Goal: Task Accomplishment & Management: Use online tool/utility

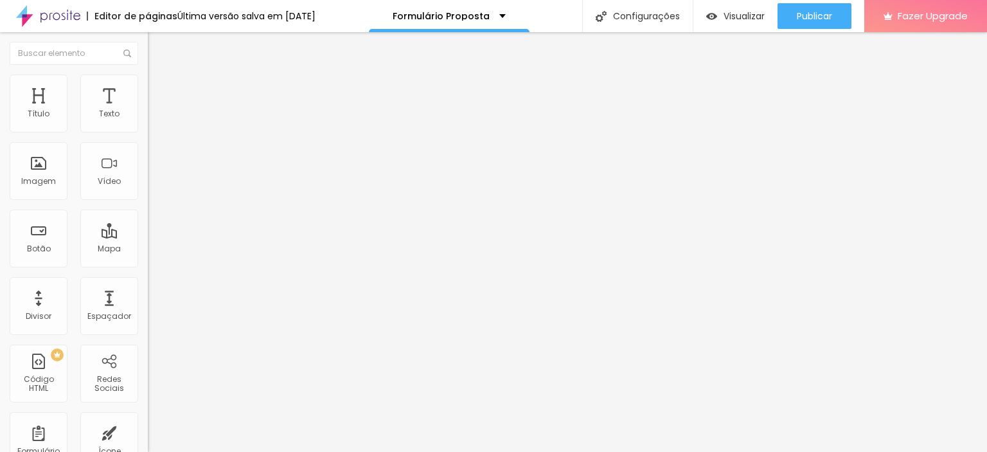
click at [148, 130] on div "Contato" at bounding box center [222, 119] width 148 height 22
click at [159, 89] on span "Estilo" at bounding box center [169, 83] width 20 height 11
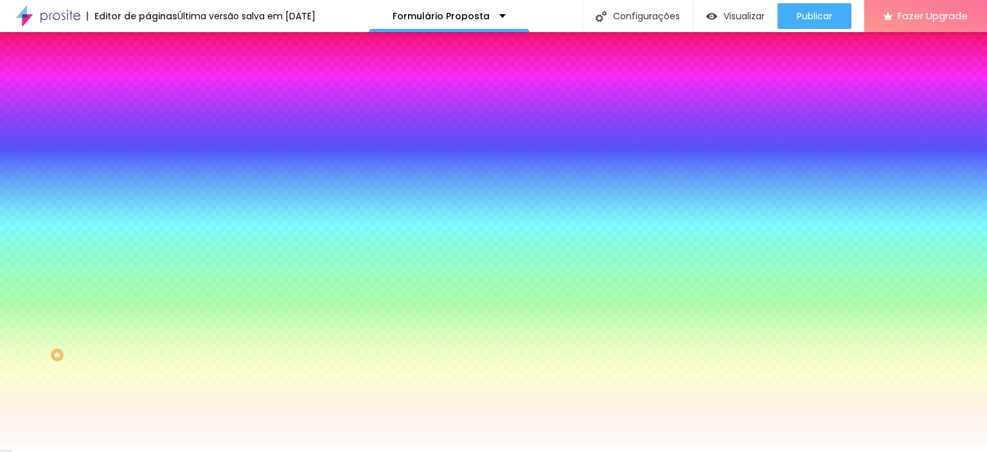
click at [148, 87] on li "Avançado" at bounding box center [222, 93] width 148 height 13
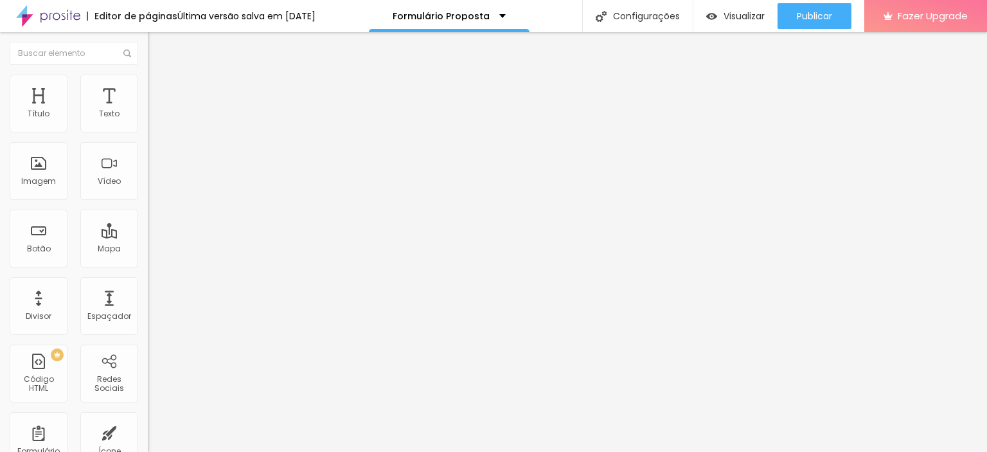
click at [148, 75] on li "Estilo" at bounding box center [222, 81] width 148 height 13
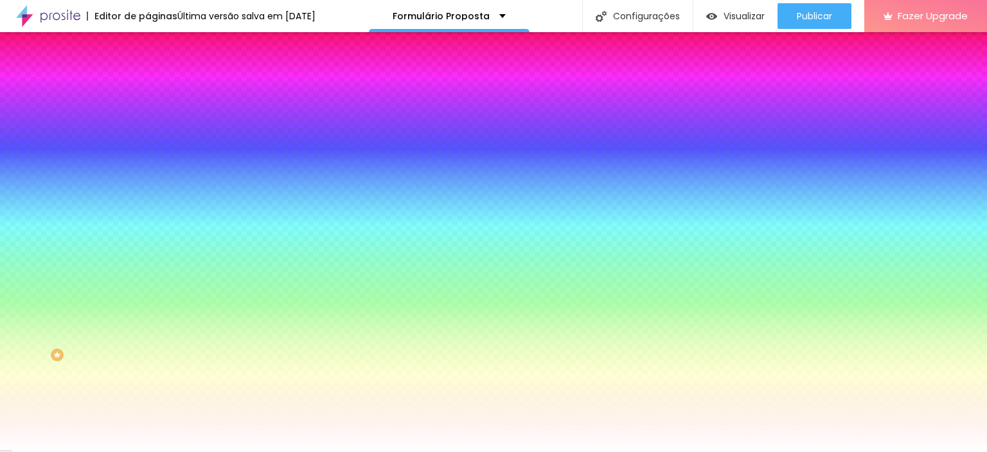
click at [148, 73] on img at bounding box center [154, 68] width 12 height 12
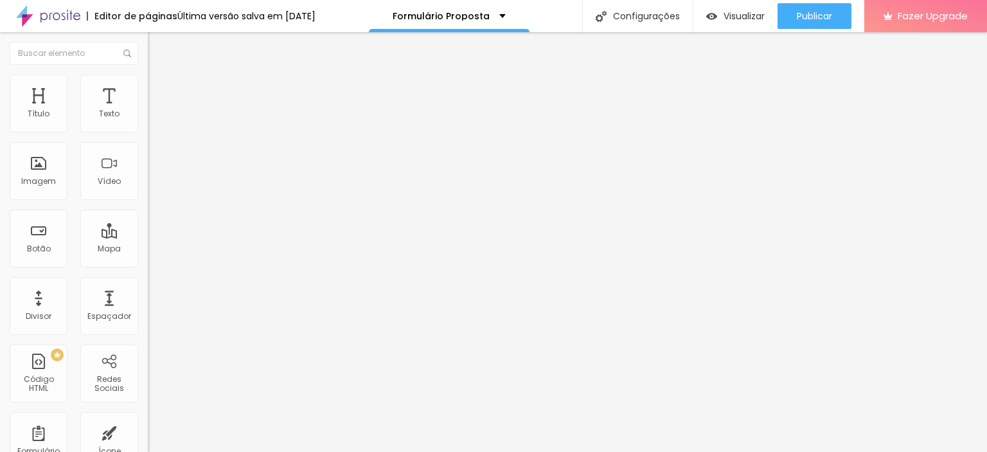
click at [148, 130] on img at bounding box center [152, 134] width 8 height 8
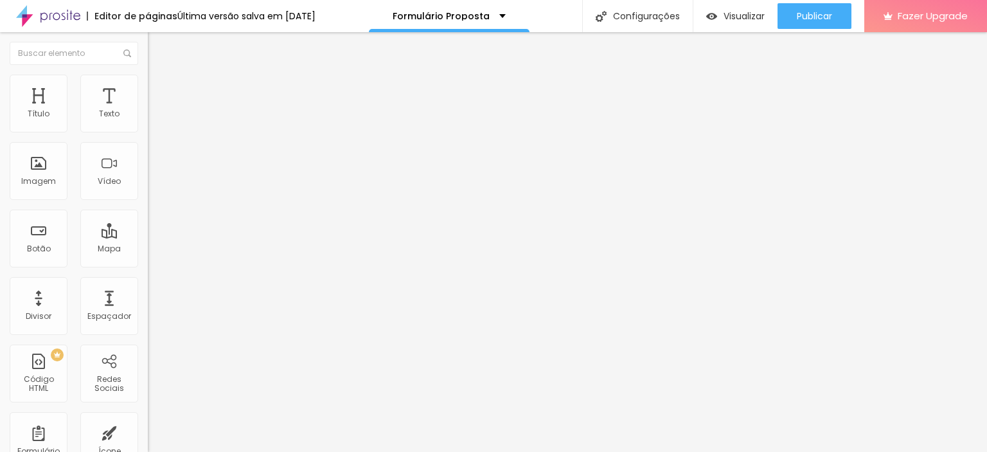
type input "Pacote Fotografia E Vídeo"
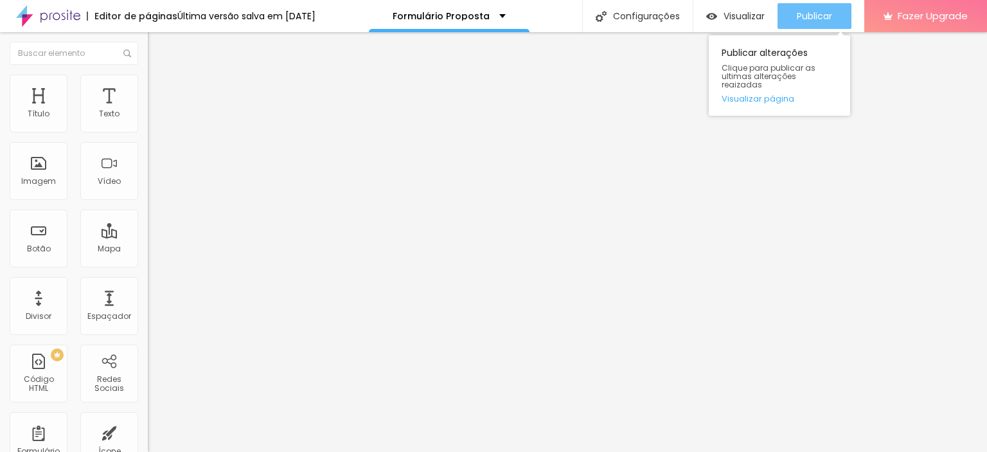
click at [815, 18] on span "Publicar" at bounding box center [814, 16] width 35 height 10
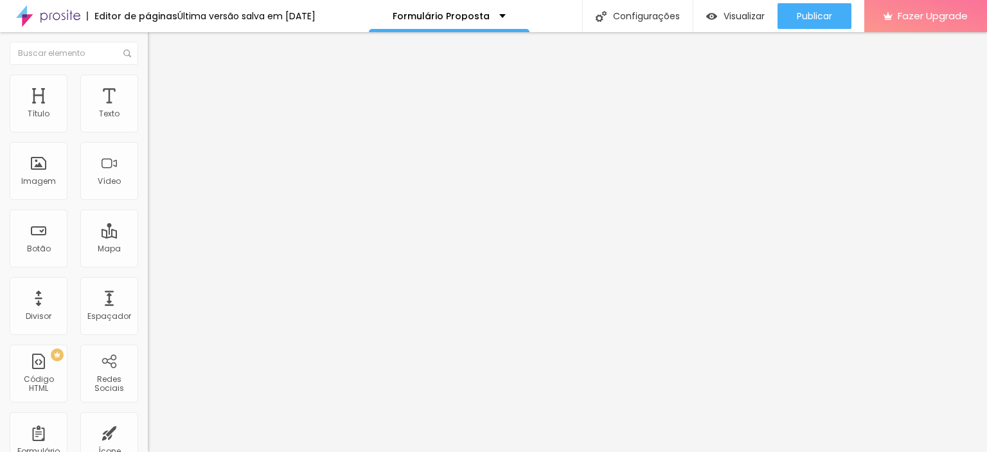
click at [148, 87] on img at bounding box center [154, 93] width 12 height 12
click at [148, 84] on li "Estilo" at bounding box center [222, 81] width 148 height 13
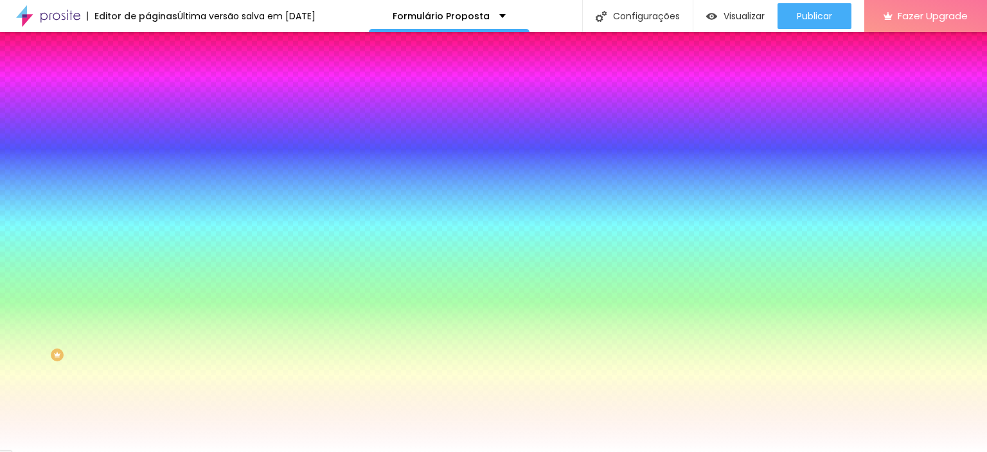
drag, startPoint x: 33, startPoint y: 87, endPoint x: 44, endPoint y: 93, distance: 11.8
click at [159, 76] on span "Conteúdo" at bounding box center [179, 70] width 40 height 11
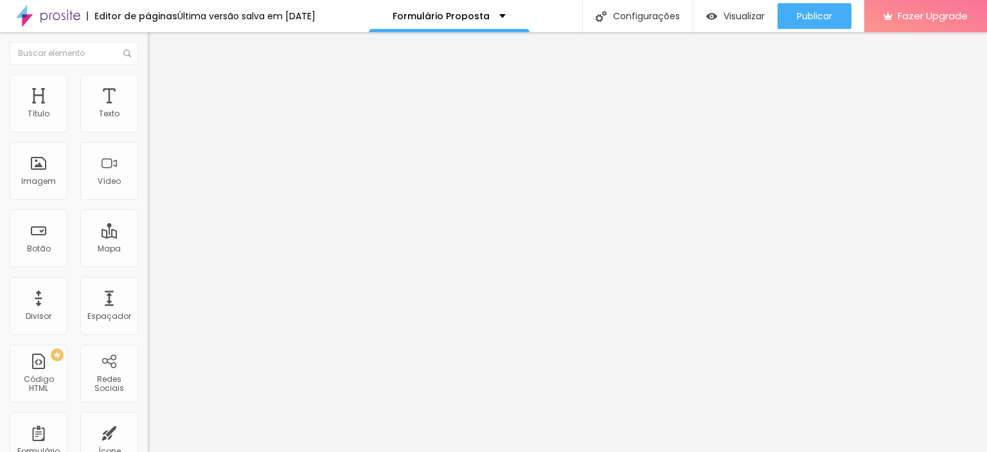
click at [148, 129] on span at bounding box center [152, 134] width 8 height 11
drag, startPoint x: 505, startPoint y: 208, endPoint x: 305, endPoint y: 210, distance: 199.9
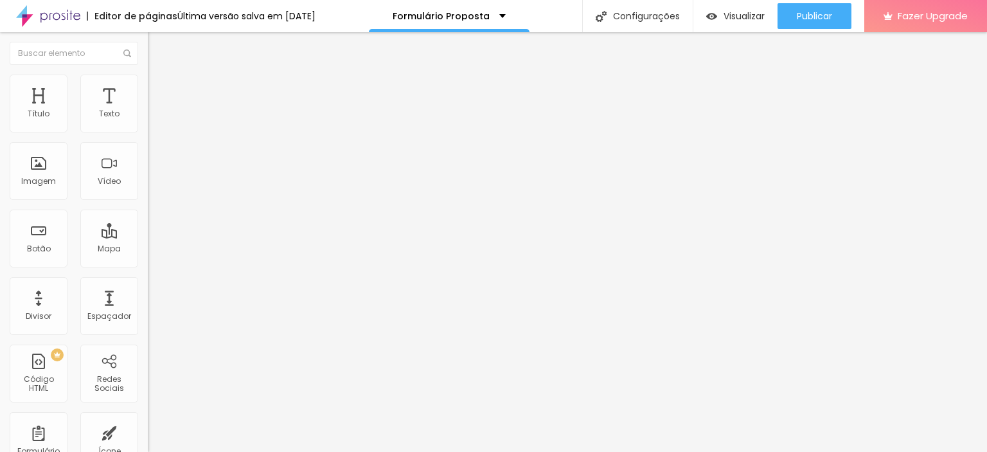
type input "M"
type input "O material será em que tipo de ambientes:"
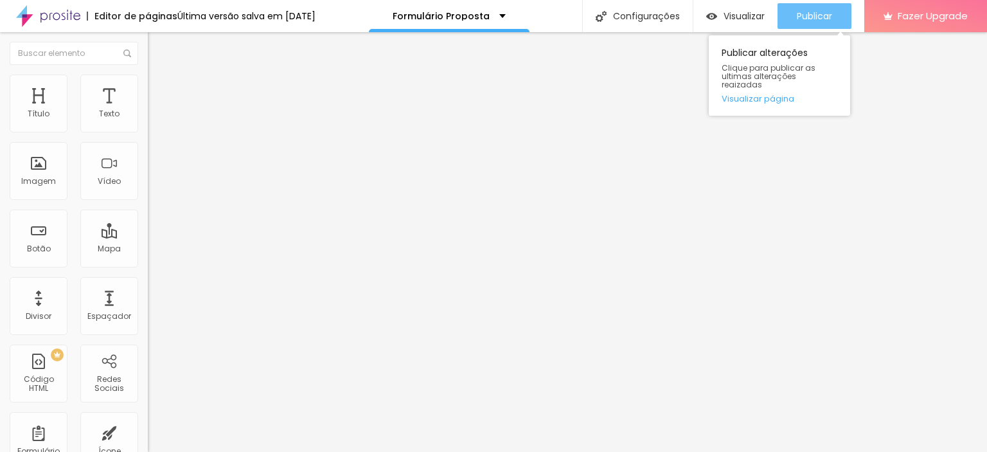
click at [797, 8] on div "Publicar" at bounding box center [814, 16] width 35 height 26
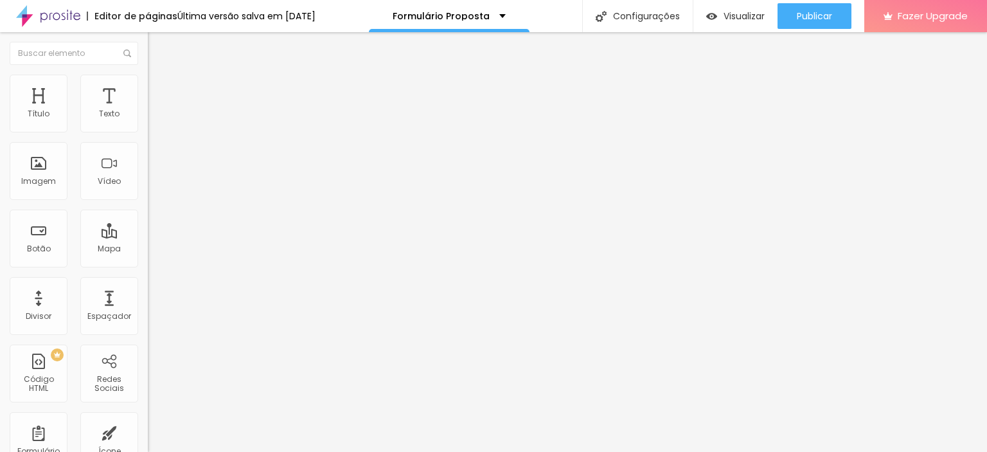
click at [148, 130] on img at bounding box center [152, 134] width 8 height 8
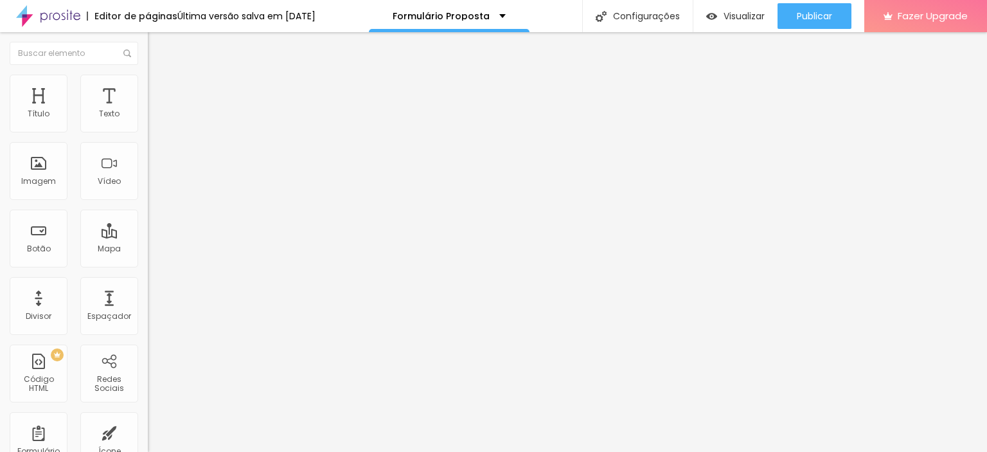
scroll to position [0, 17]
drag, startPoint x: 306, startPoint y: 218, endPoint x: 658, endPoint y: 230, distance: 352.4
type input "Liste os ambientes abaixo:"
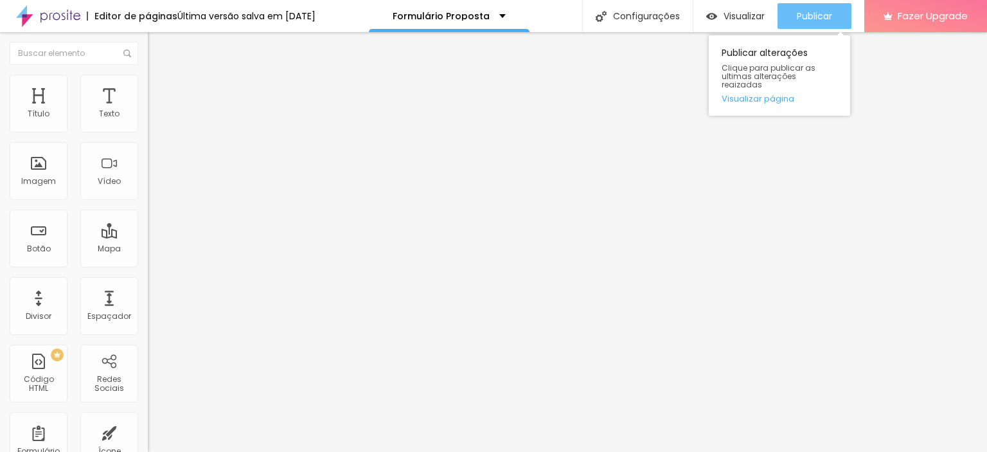
click at [806, 13] on span "Publicar" at bounding box center [814, 16] width 35 height 10
